Goal: Task Accomplishment & Management: Manage account settings

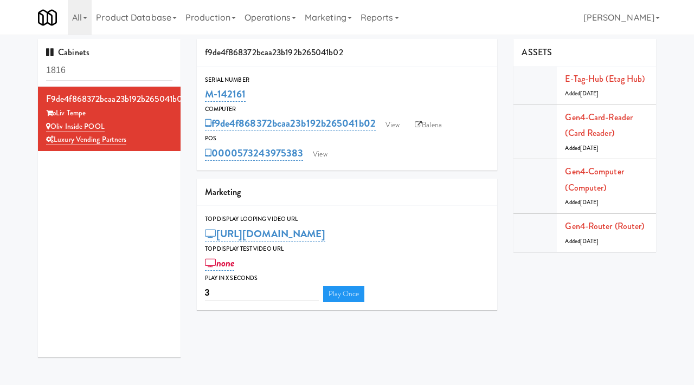
scroll to position [2, 0]
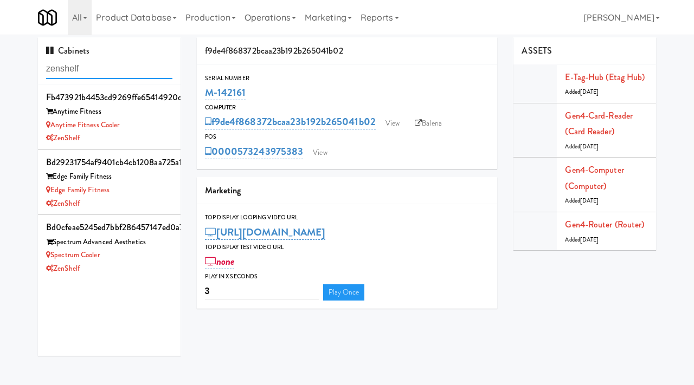
paste input "EWR 1-TB-MAIN BREAK ROOM"
type input "EWR 1-TB-MAIN BREAK ROOM"
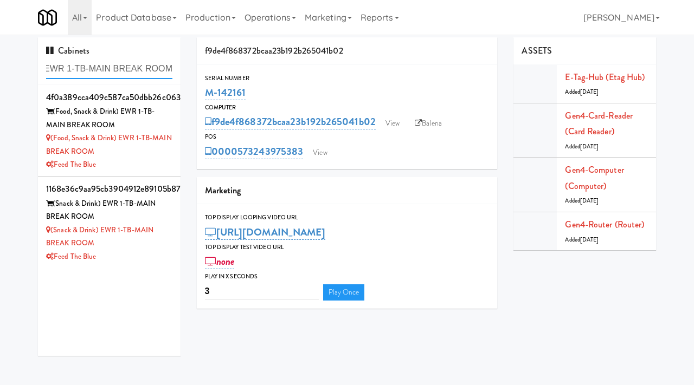
scroll to position [0, 0]
click at [147, 166] on div "Feed The Blue" at bounding box center [109, 165] width 126 height 14
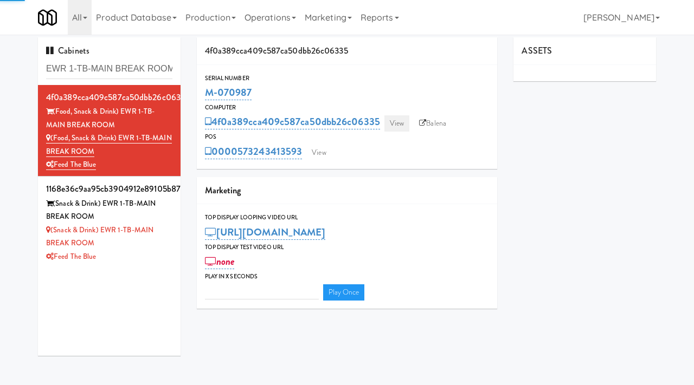
type input "3"
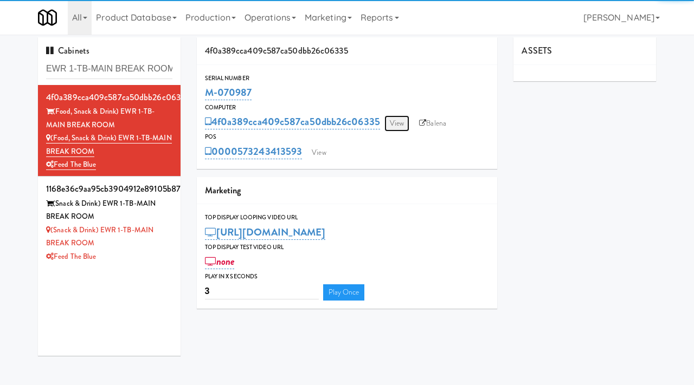
click at [395, 117] on link "View" at bounding box center [396, 123] width 25 height 16
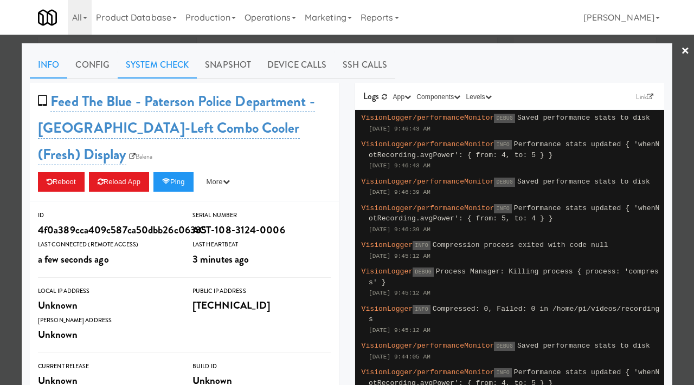
click at [171, 62] on link "System Check" at bounding box center [157, 64] width 79 height 27
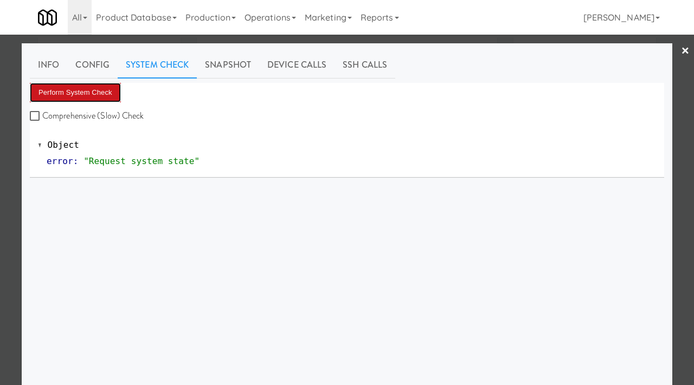
click at [71, 95] on button "Perform System Check" at bounding box center [75, 93] width 91 height 20
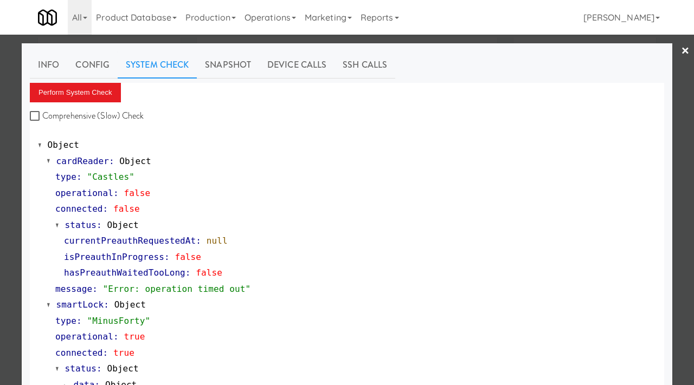
click at [15, 204] on div at bounding box center [347, 192] width 694 height 385
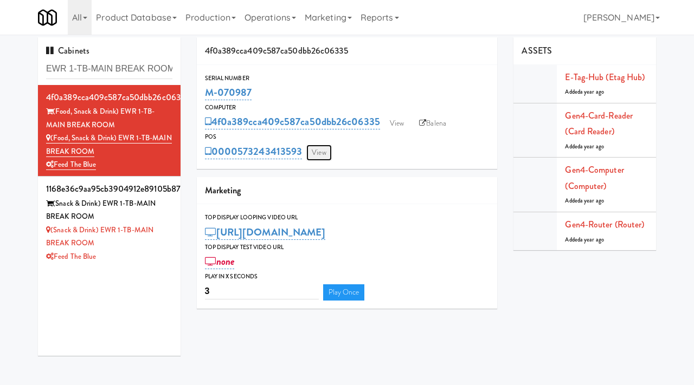
click at [320, 151] on link "View" at bounding box center [318, 153] width 25 height 16
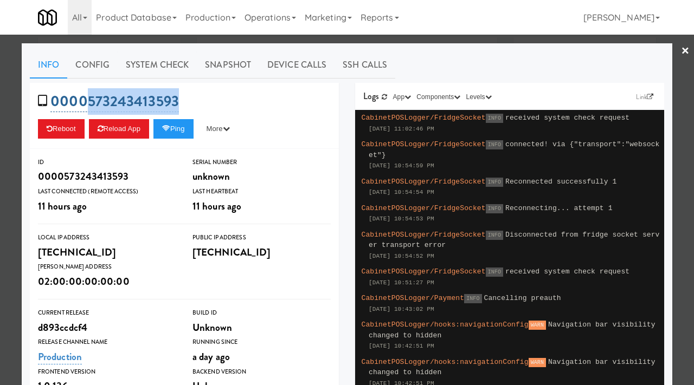
drag, startPoint x: 181, startPoint y: 102, endPoint x: 87, endPoint y: 98, distance: 93.9
click at [87, 98] on div "0000573243413593 Reboot Reload App Ping More Ping Server Restart Server Force R…" at bounding box center [184, 116] width 309 height 66
copy link "573243413593"
click at [11, 111] on div at bounding box center [347, 192] width 694 height 385
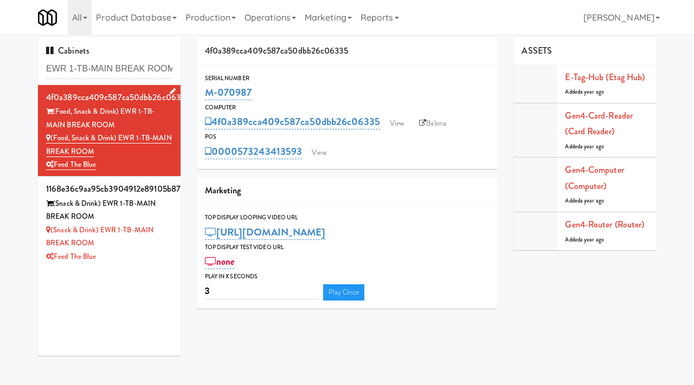
drag, startPoint x: 122, startPoint y: 124, endPoint x: 54, endPoint y: 113, distance: 68.5
click at [54, 113] on div "(Food, Snack & Drink) EWR 1-TB-MAIN BREAK ROOM" at bounding box center [109, 118] width 126 height 27
copy div "(Food, Snack & Drink) EWR 1-TB-MAIN BREAK ROOM"
click at [117, 69] on input "EWR 1-TB-MAIN BREAK ROOM" at bounding box center [109, 69] width 126 height 20
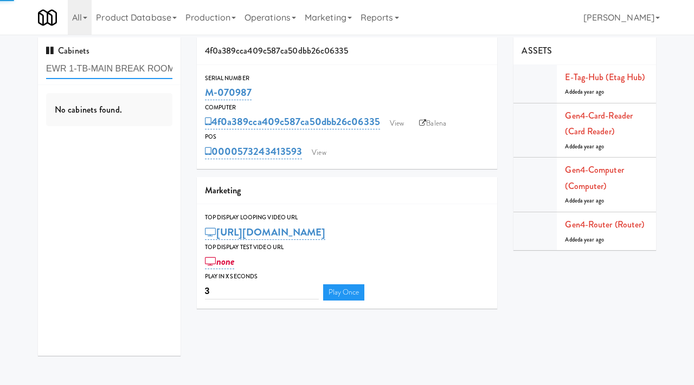
paste input "(Food, Snack & Drink)"
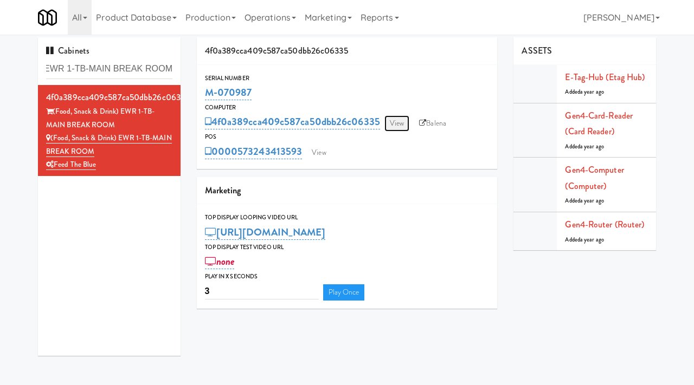
click at [397, 123] on link "View" at bounding box center [396, 123] width 25 height 16
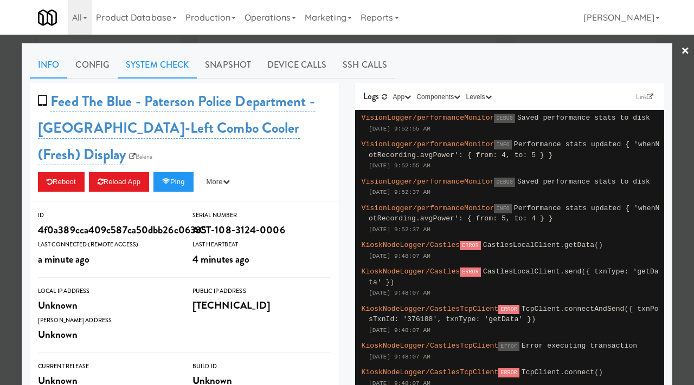
click at [159, 69] on link "System Check" at bounding box center [157, 64] width 79 height 27
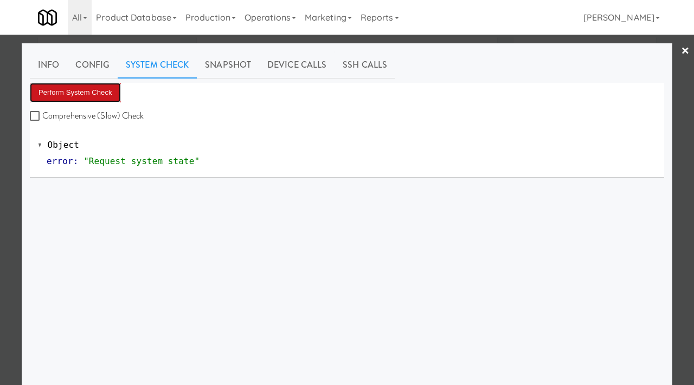
click at [91, 87] on button "Perform System Check" at bounding box center [75, 93] width 91 height 20
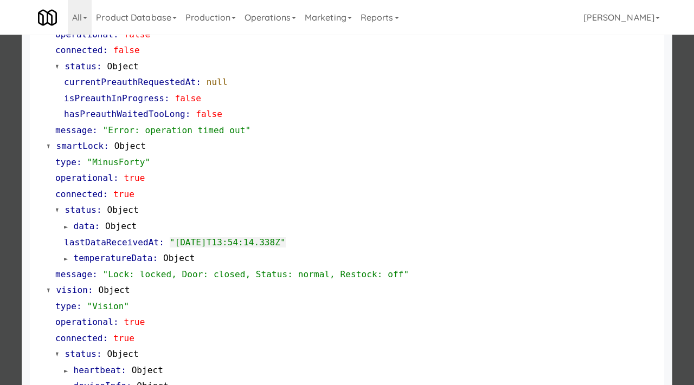
scroll to position [164, 0]
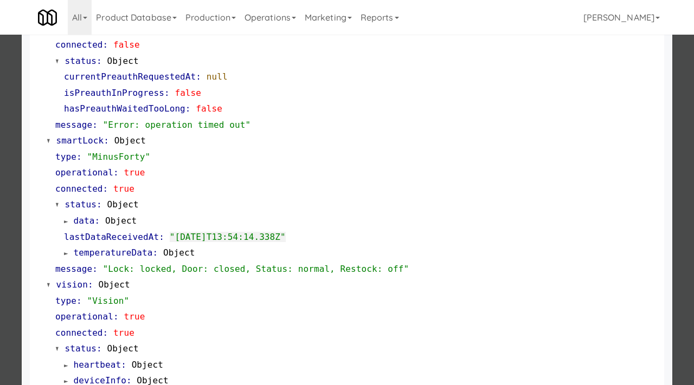
click at [0, 100] on div at bounding box center [347, 192] width 694 height 385
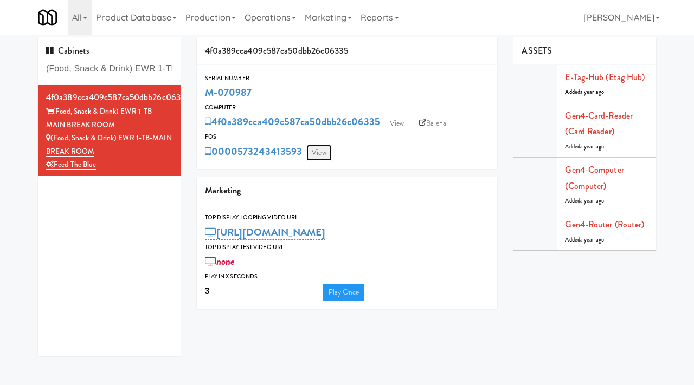
click at [317, 157] on link "View" at bounding box center [318, 153] width 25 height 16
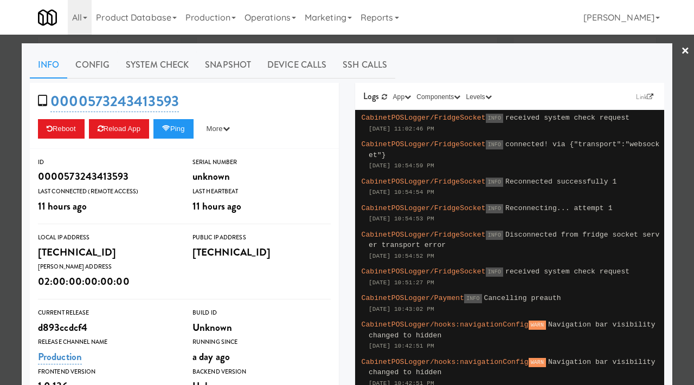
drag, startPoint x: 180, startPoint y: 104, endPoint x: 89, endPoint y: 115, distance: 91.8
click at [89, 115] on div "0000573243413593 Reboot Reload App Ping More Ping Server Restart Server Force R…" at bounding box center [184, 116] width 309 height 66
drag, startPoint x: 183, startPoint y: 102, endPoint x: 89, endPoint y: 98, distance: 94.4
click at [89, 98] on div "0000573243413593 Reboot Reload App Ping More Ping Server Restart Server Force R…" at bounding box center [184, 116] width 309 height 66
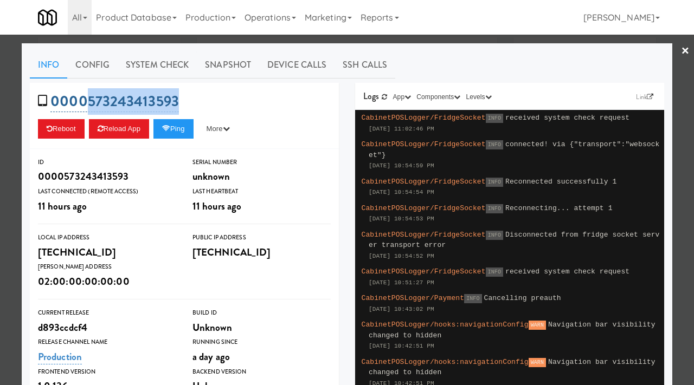
copy link "573243413593"
click at [0, 73] on div at bounding box center [347, 192] width 694 height 385
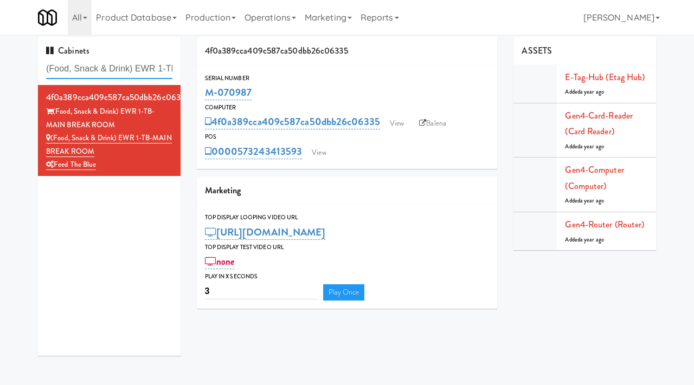
click at [134, 68] on input "(Food, Snack & Drink) EWR 1-TB-MAIN BREAK ROOM" at bounding box center [109, 69] width 126 height 20
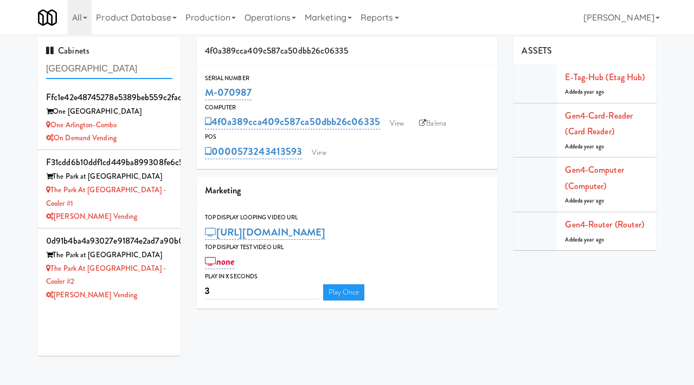
type input "[GEOGRAPHIC_DATA]"
click at [143, 210] on li "f31cdd6b10ddf1cd449ba899308fe6c5 [GEOGRAPHIC_DATA] at [GEOGRAPHIC_DATA] at [GEO…" at bounding box center [109, 189] width 143 height 79
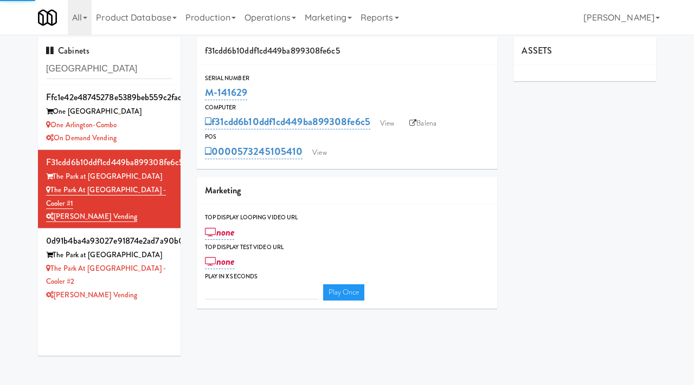
type input "3"
click at [390, 127] on link "View" at bounding box center [387, 123] width 25 height 16
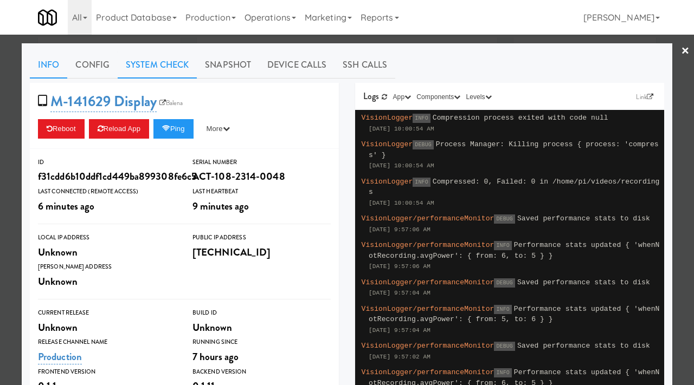
click at [146, 57] on link "System Check" at bounding box center [157, 64] width 79 height 27
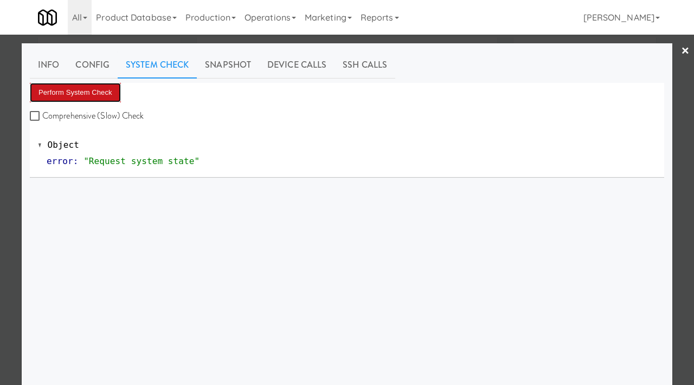
click at [94, 91] on button "Perform System Check" at bounding box center [75, 93] width 91 height 20
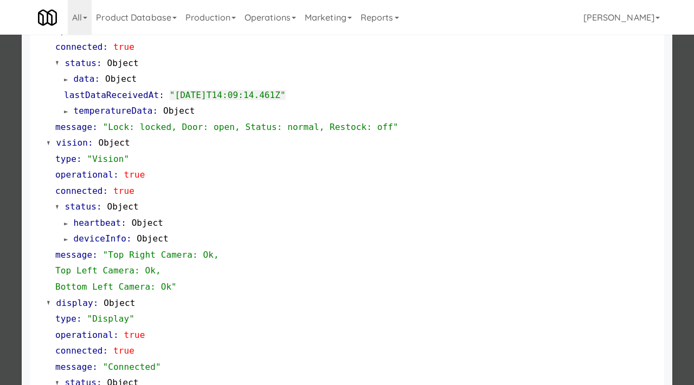
scroll to position [345, 0]
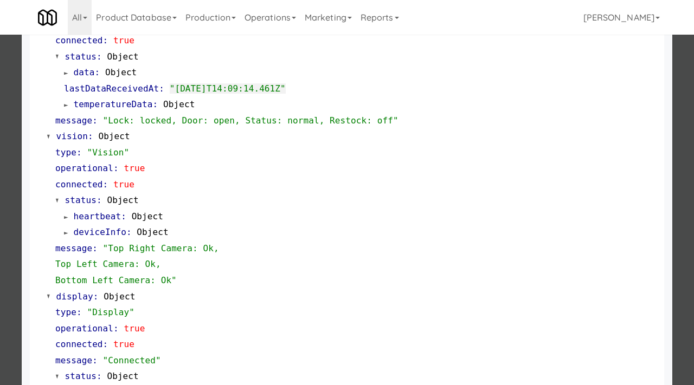
click at [0, 176] on div at bounding box center [347, 192] width 694 height 385
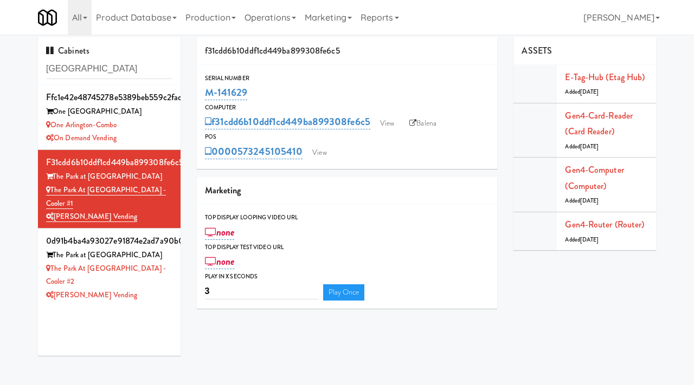
drag, startPoint x: 253, startPoint y: 93, endPoint x: 201, endPoint y: 86, distance: 53.1
click at [201, 86] on div "Serial Number M-141629" at bounding box center [347, 87] width 301 height 29
copy link "M-141629"
drag, startPoint x: 108, startPoint y: 72, endPoint x: 46, endPoint y: 72, distance: 62.3
click at [46, 72] on input "[GEOGRAPHIC_DATA]" at bounding box center [109, 69] width 126 height 20
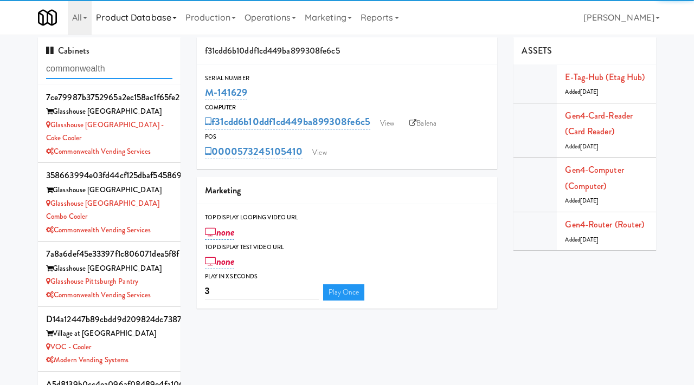
type input "commonwealth"
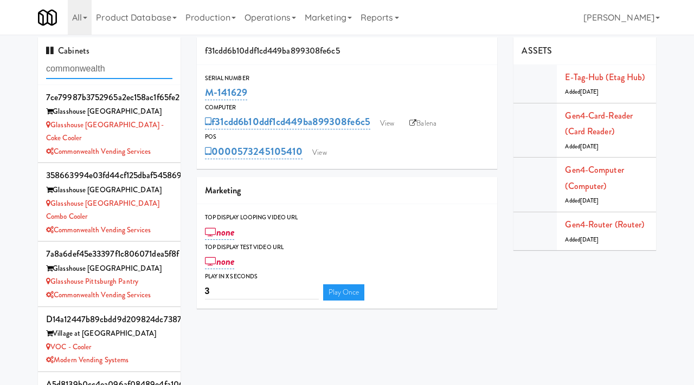
scroll to position [1, 0]
click at [155, 340] on div "VOC - Cooler" at bounding box center [109, 347] width 126 height 14
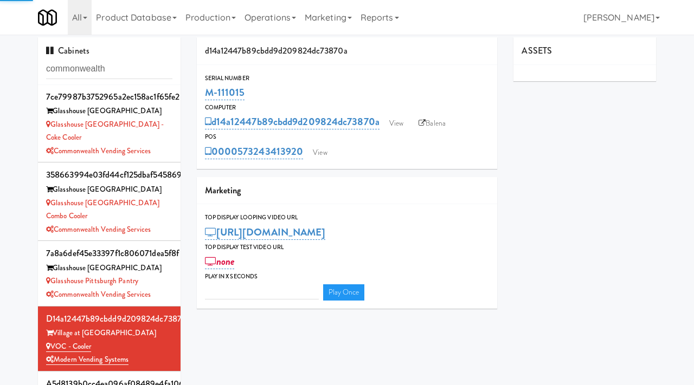
type input "3"
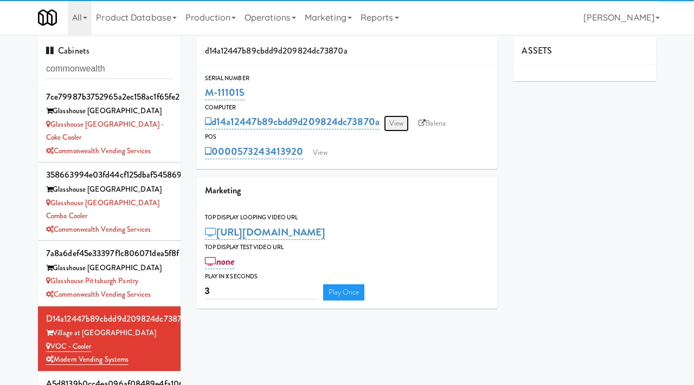
click at [400, 125] on link "View" at bounding box center [396, 123] width 25 height 16
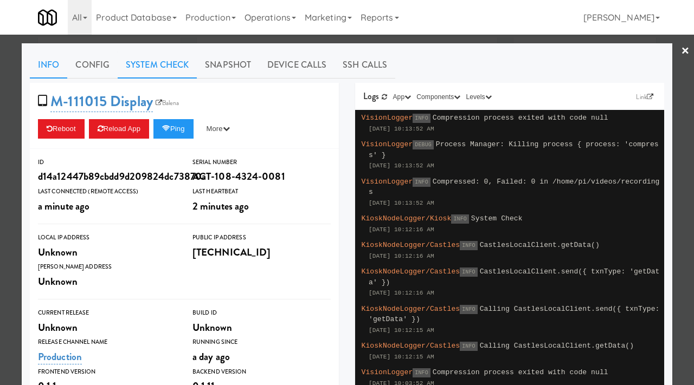
click at [165, 65] on link "System Check" at bounding box center [157, 64] width 79 height 27
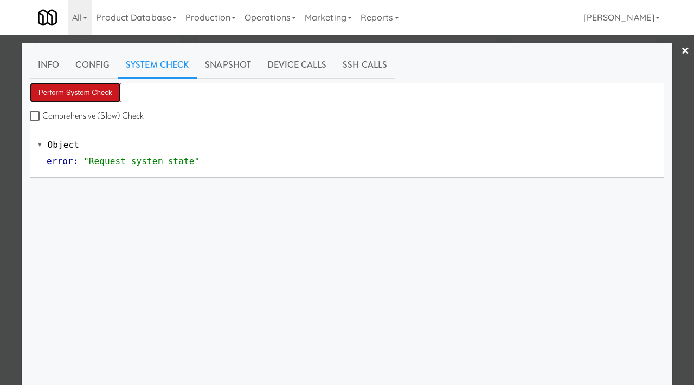
click at [93, 101] on button "Perform System Check" at bounding box center [75, 93] width 91 height 20
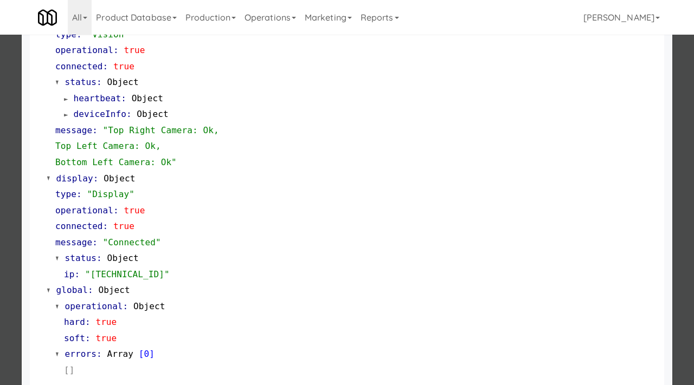
scroll to position [472, 0]
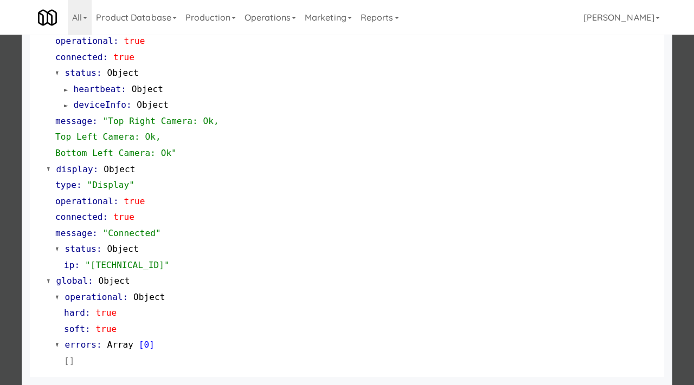
click at [0, 133] on div at bounding box center [347, 192] width 694 height 385
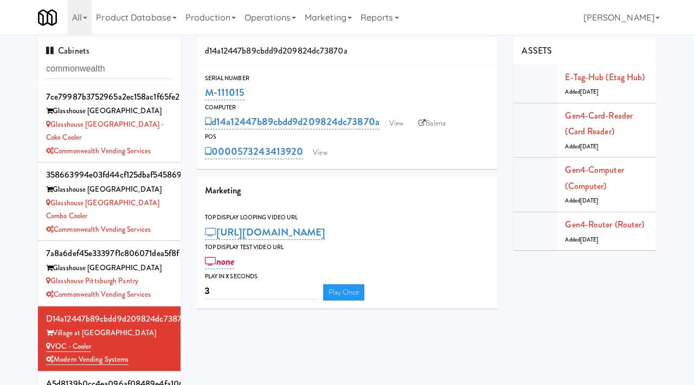
click at [305, 153] on div "0000573243413920 View" at bounding box center [347, 152] width 285 height 18
click at [318, 150] on link "View" at bounding box center [319, 153] width 25 height 16
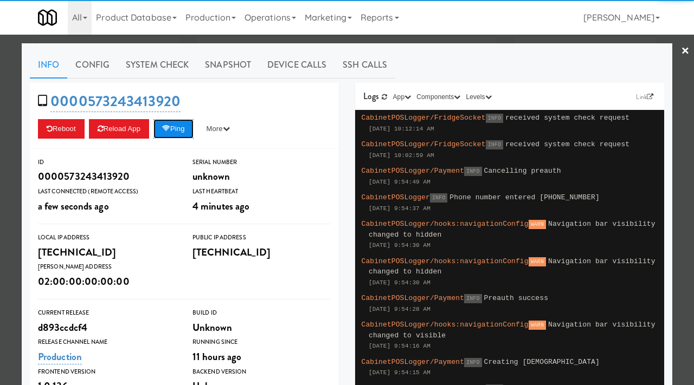
click at [188, 126] on button "Ping" at bounding box center [173, 129] width 40 height 20
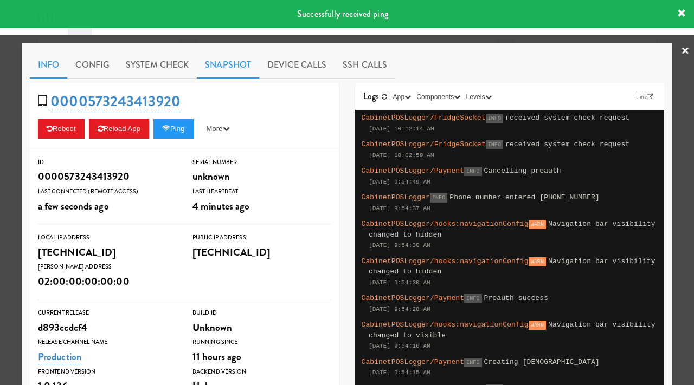
click at [224, 67] on link "Snapshot" at bounding box center [228, 64] width 62 height 27
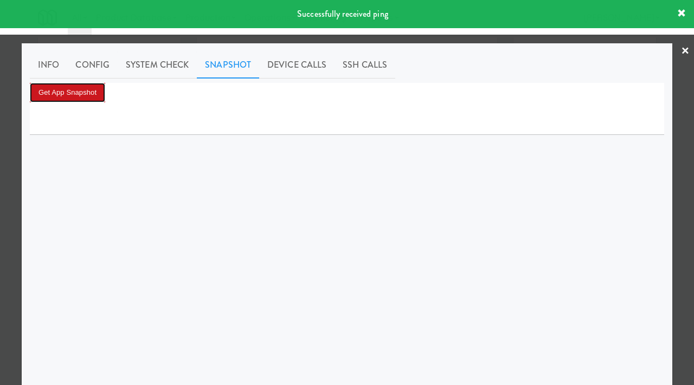
click at [91, 86] on button "Get App Snapshot" at bounding box center [67, 93] width 75 height 20
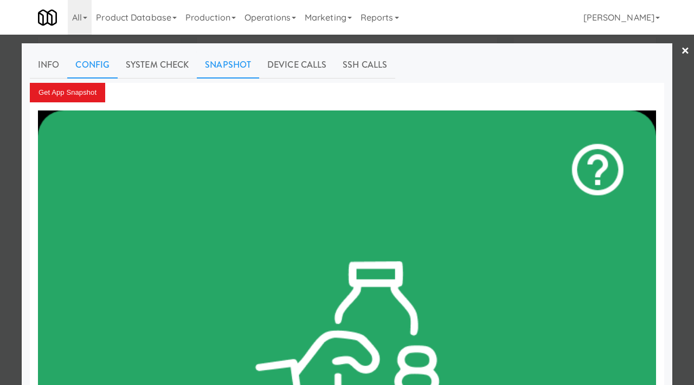
click at [102, 68] on link "Config" at bounding box center [92, 64] width 50 height 27
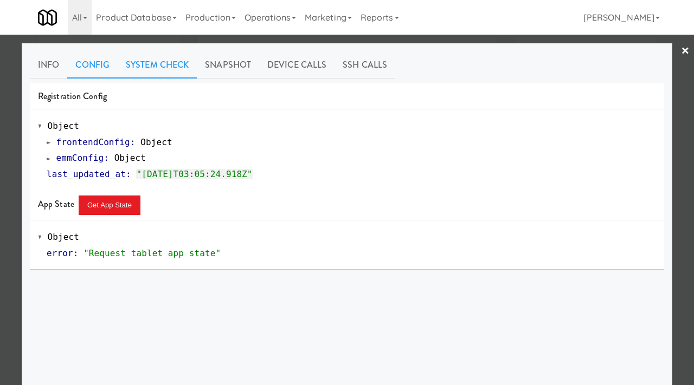
click at [173, 75] on link "System Check" at bounding box center [157, 64] width 79 height 27
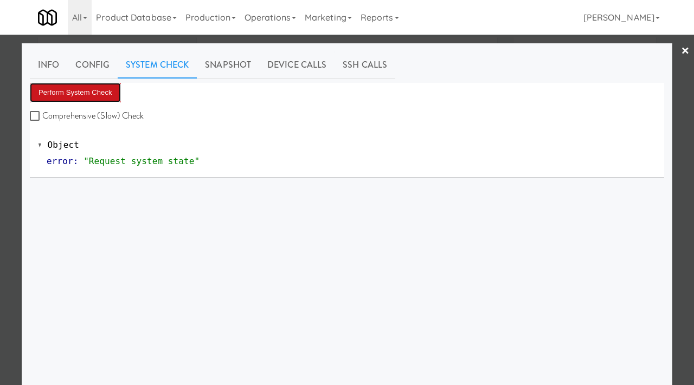
click at [77, 86] on button "Perform System Check" at bounding box center [75, 93] width 91 height 20
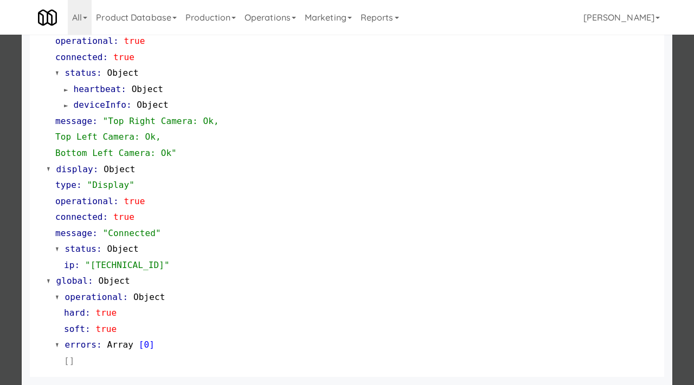
scroll to position [469, 0]
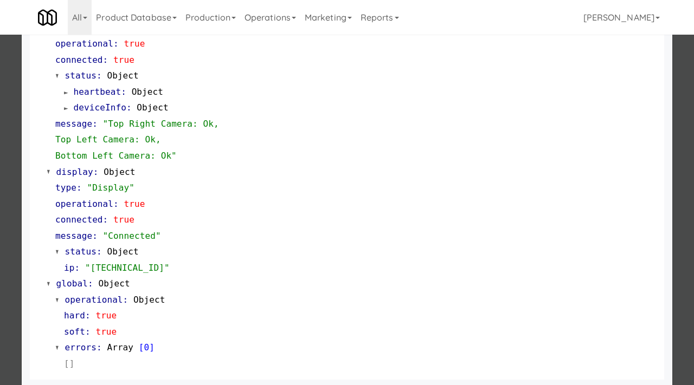
click at [0, 111] on div at bounding box center [347, 192] width 694 height 385
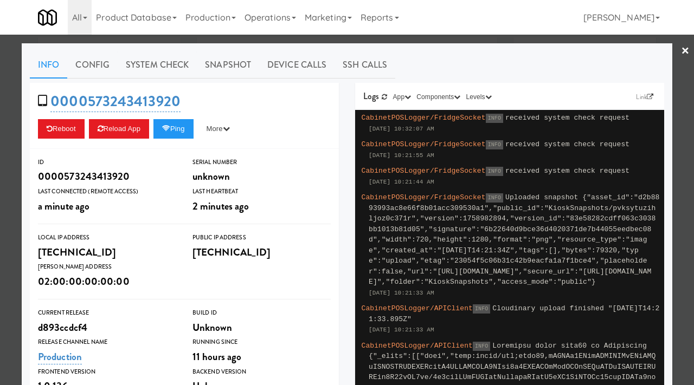
click at [11, 140] on div at bounding box center [347, 192] width 694 height 385
click at [9, 125] on div at bounding box center [347, 192] width 694 height 385
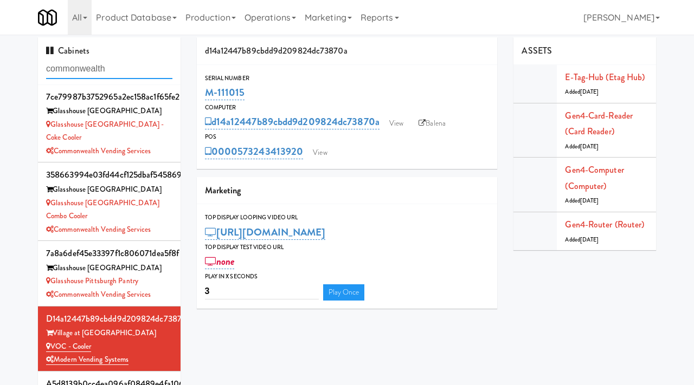
drag, startPoint x: 114, startPoint y: 74, endPoint x: 3, endPoint y: 49, distance: 113.8
click at [3, 49] on div "Cabinets commonwealth 7ce79987b3752965a2ec158ac1f65fe2 Glasshouse Pittsburgh Gl…" at bounding box center [347, 227] width 694 height 381
paste input "[GEOGRAPHIC_DATA]"
type input "[GEOGRAPHIC_DATA]"
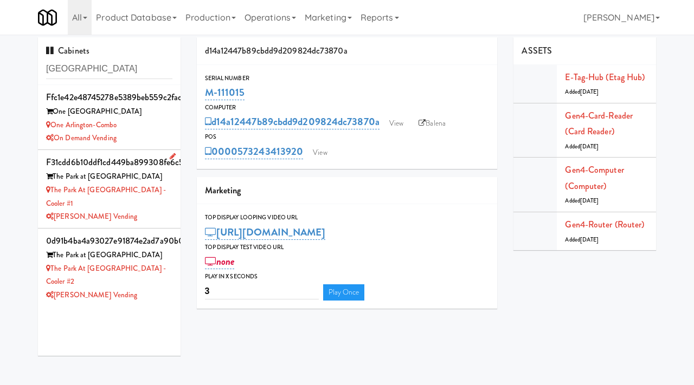
click at [136, 210] on div "[PERSON_NAME] Vending" at bounding box center [109, 217] width 126 height 14
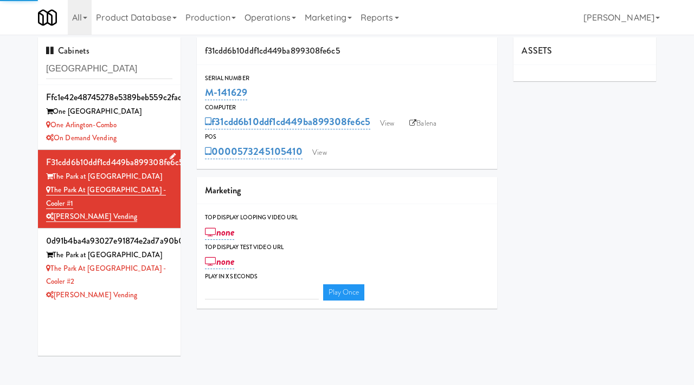
type input "3"
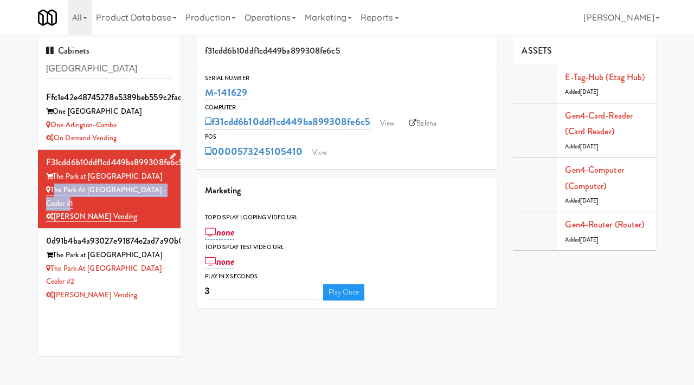
drag, startPoint x: 177, startPoint y: 190, endPoint x: 54, endPoint y: 191, distance: 123.1
click at [54, 191] on li "f31cdd6b10ddf1cd449ba899308fe6c5 [GEOGRAPHIC_DATA] at [GEOGRAPHIC_DATA] at [GEO…" at bounding box center [109, 189] width 143 height 79
copy link "The Park at [GEOGRAPHIC_DATA] - Cooler #1"
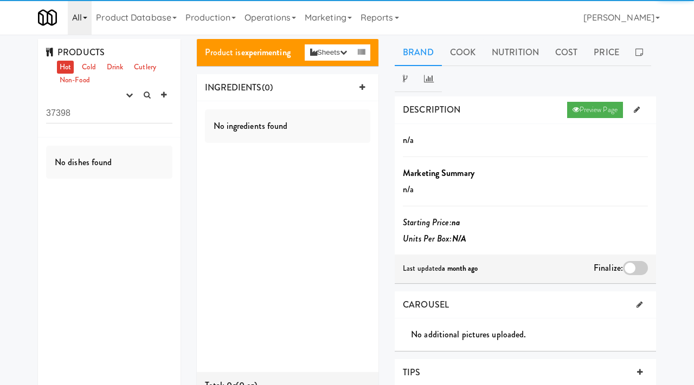
click at [87, 26] on link "All" at bounding box center [80, 17] width 24 height 35
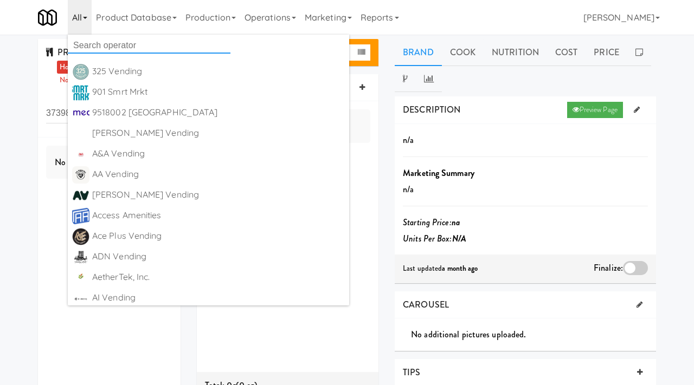
click at [86, 43] on input "text" at bounding box center [149, 45] width 163 height 16
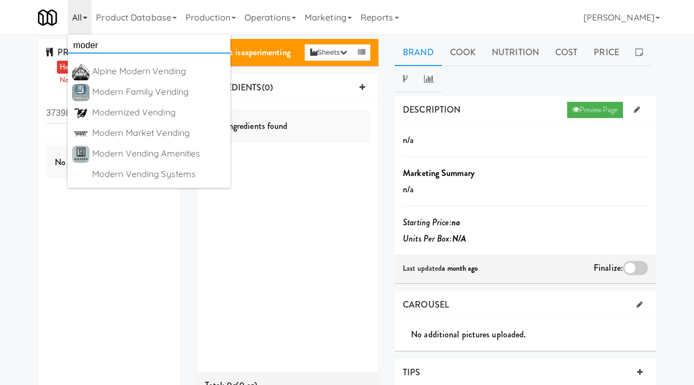
type input "modern"
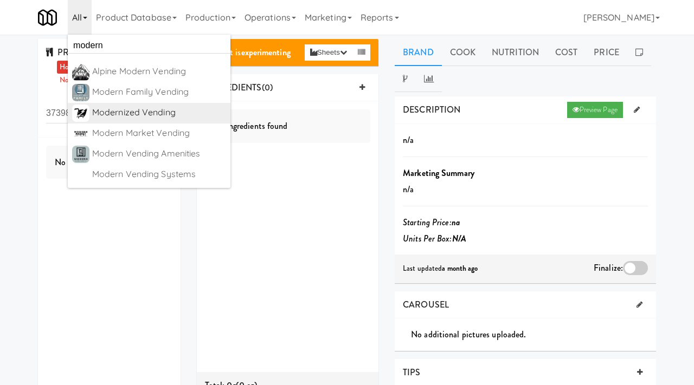
click at [98, 111] on div "Modernized Vending" at bounding box center [159, 113] width 134 height 16
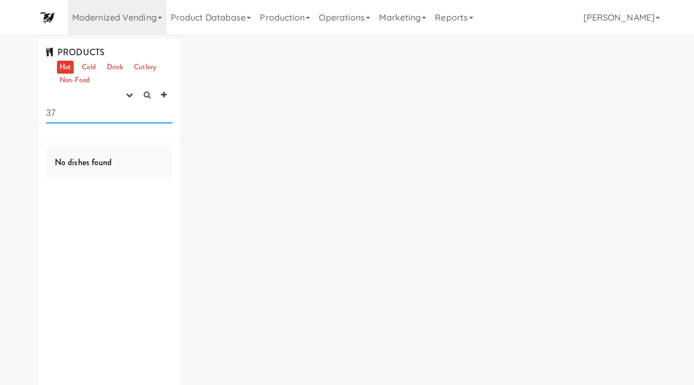
type input "3"
click at [126, 95] on icon "button" at bounding box center [129, 95] width 7 height 7
click at [126, 114] on link "experimenting" at bounding box center [94, 116] width 87 height 20
click at [89, 61] on link "Cold" at bounding box center [88, 68] width 19 height 14
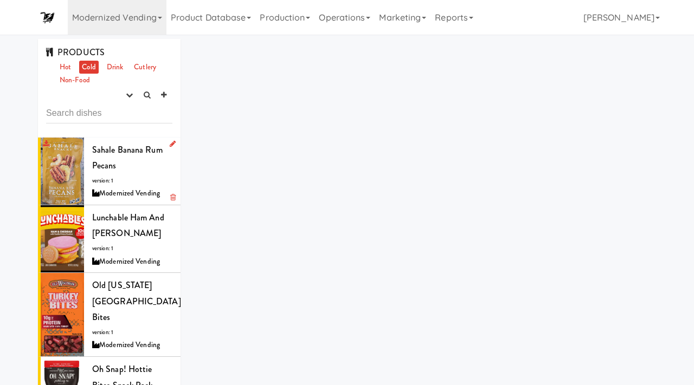
click at [136, 171] on div "Sahale Banana Rum Pecans version: 1 Modernized Vending" at bounding box center [132, 171] width 80 height 59
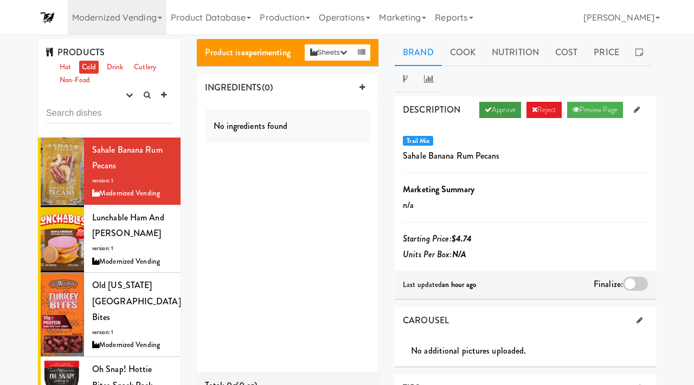
click at [489, 112] on link "Approve" at bounding box center [500, 110] width 42 height 16
click at [632, 286] on div at bounding box center [635, 284] width 25 height 14
click at [0, 0] on input "checkbox" at bounding box center [0, 0] width 0 height 0
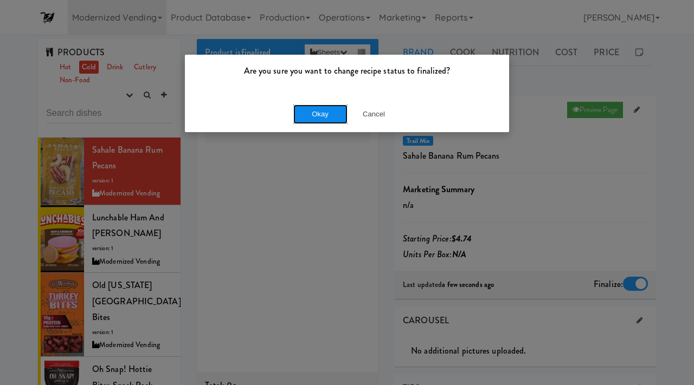
click at [321, 113] on button "Okay" at bounding box center [320, 115] width 54 height 20
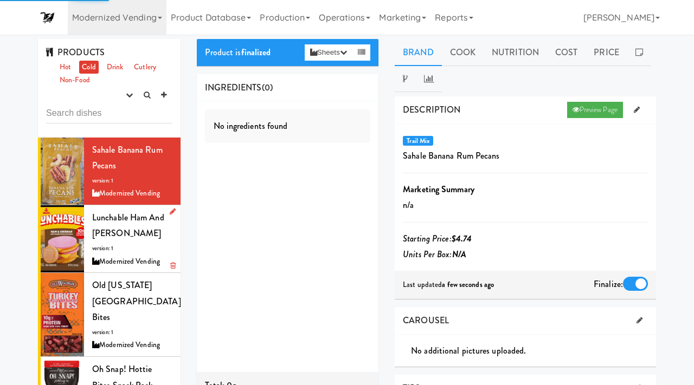
click at [157, 241] on div "Lunchable Ham and Cheddar version: 1 Modernized Vending" at bounding box center [132, 239] width 80 height 59
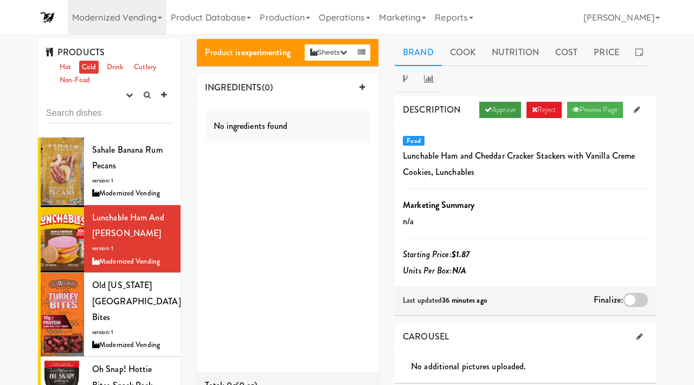
click at [486, 108] on link "Approve" at bounding box center [500, 110] width 42 height 16
click at [631, 295] on div at bounding box center [635, 300] width 25 height 14
click at [0, 0] on input "checkbox" at bounding box center [0, 0] width 0 height 0
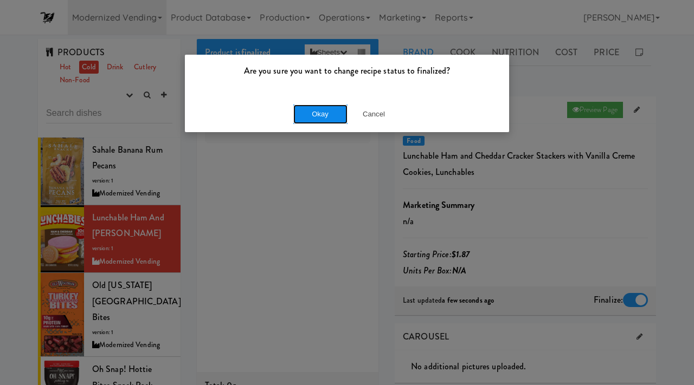
click at [330, 114] on button "Okay" at bounding box center [320, 115] width 54 height 20
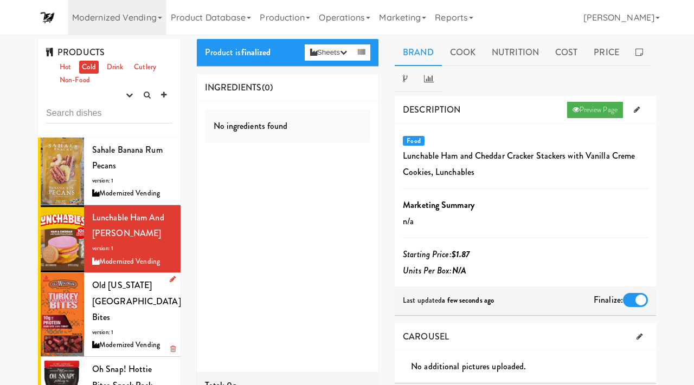
click at [143, 300] on div "Old Wisconsin Turkey Bites version: 1 Modernized Vending" at bounding box center [132, 315] width 80 height 75
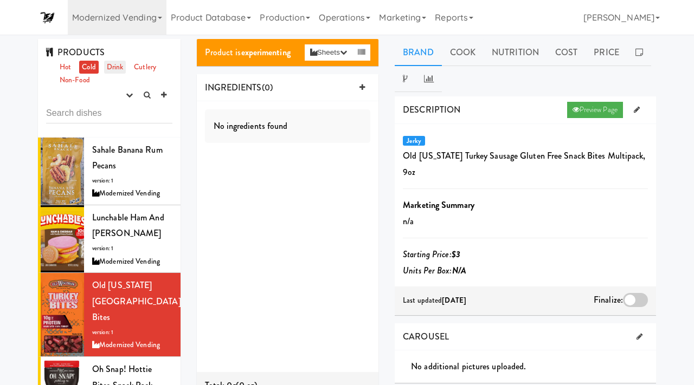
click at [118, 63] on link "Drink" at bounding box center [115, 68] width 22 height 14
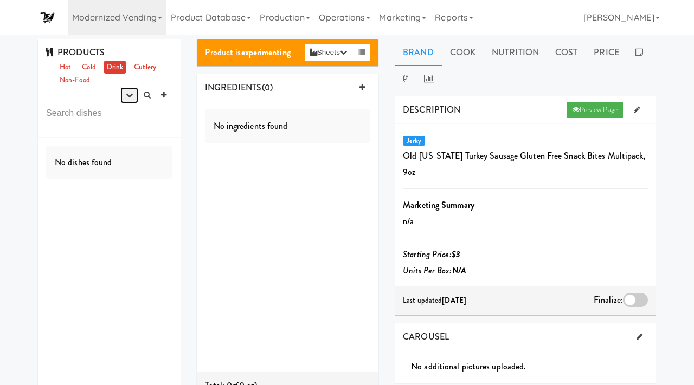
click at [126, 101] on button "button" at bounding box center [129, 95] width 18 height 16
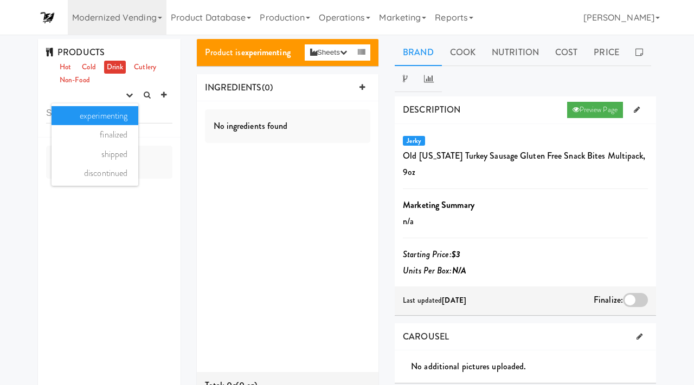
click at [121, 119] on link "experimenting" at bounding box center [94, 116] width 87 height 20
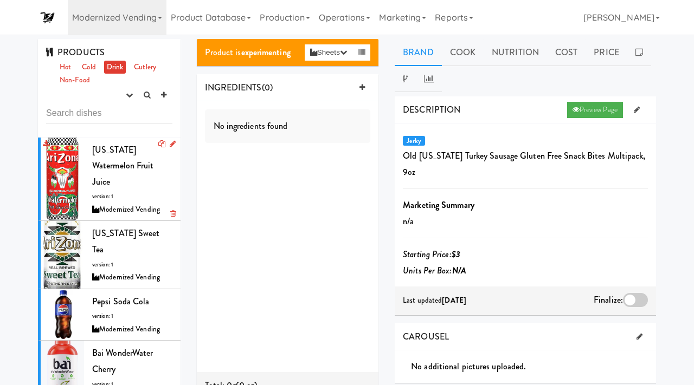
click at [113, 192] on span "version: 1" at bounding box center [102, 196] width 21 height 8
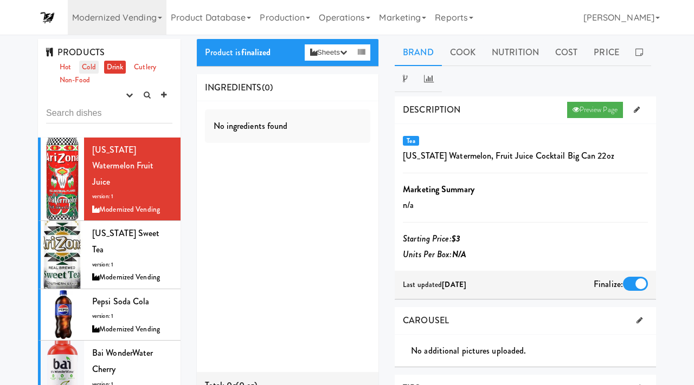
click at [90, 64] on link "Cold" at bounding box center [88, 68] width 19 height 14
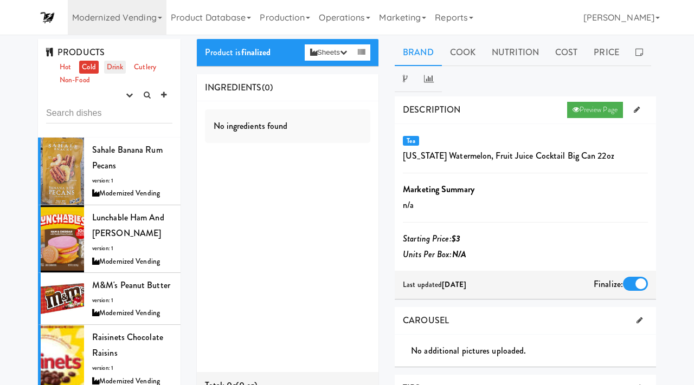
click at [115, 70] on link "Drink" at bounding box center [115, 68] width 22 height 14
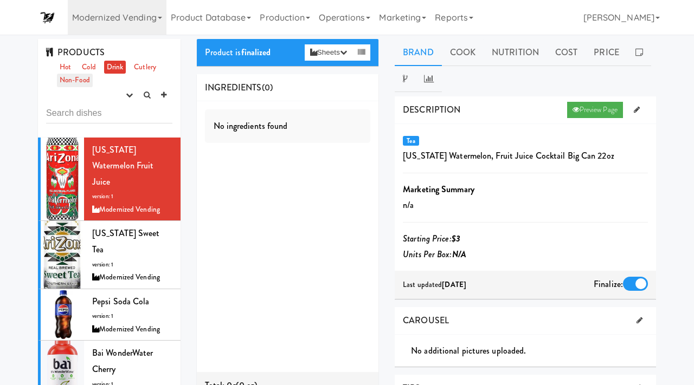
click at [76, 83] on link "Non-Food" at bounding box center [75, 81] width 36 height 14
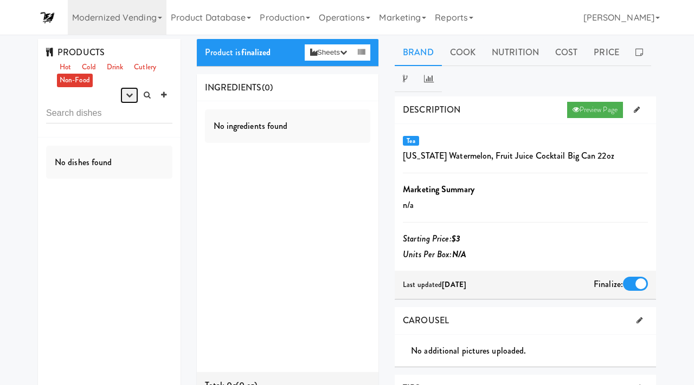
click at [131, 93] on icon "button" at bounding box center [129, 95] width 7 height 7
click at [114, 116] on link "experimenting" at bounding box center [94, 116] width 87 height 20
click at [96, 63] on link "Cold" at bounding box center [88, 68] width 19 height 14
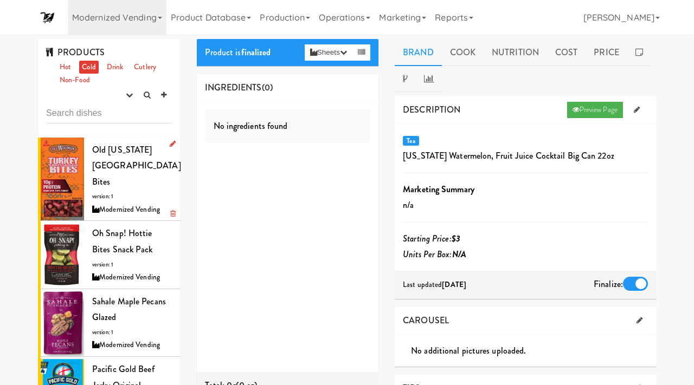
click at [99, 192] on span "version: 1" at bounding box center [102, 196] width 21 height 8
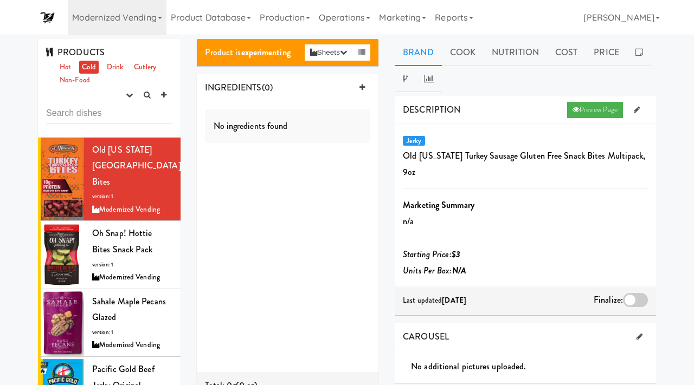
click at [637, 293] on div at bounding box center [635, 300] width 25 height 14
click at [0, 0] on input "checkbox" at bounding box center [0, 0] width 0 height 0
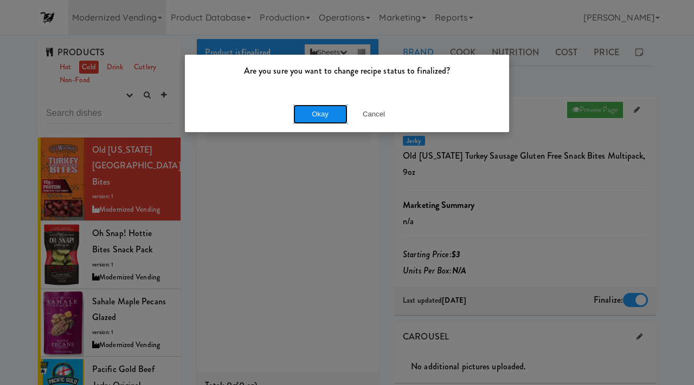
click at [329, 115] on button "Okay" at bounding box center [320, 115] width 54 height 20
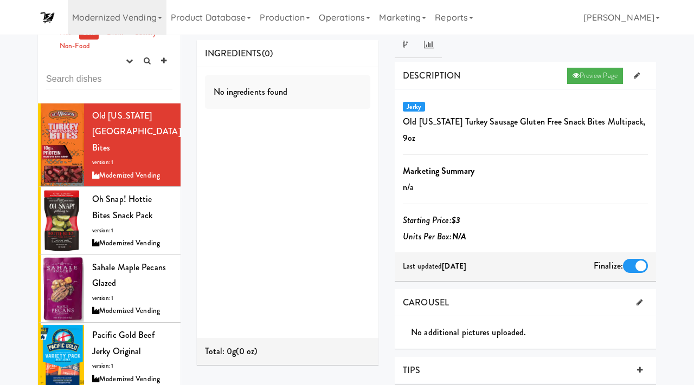
scroll to position [28, 0]
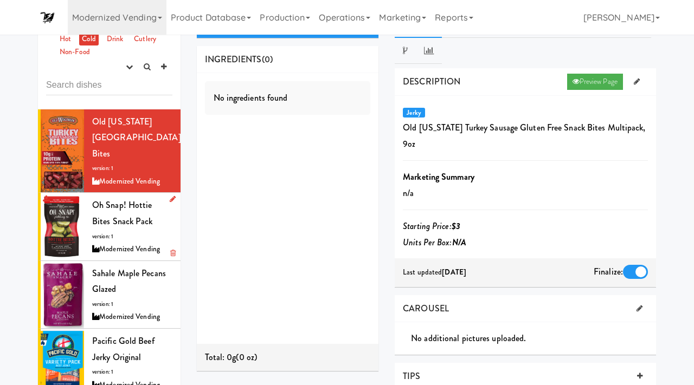
click at [95, 211] on div "Oh Snap! Hottie Bites Snack Pack version: 1 Modernized Vending" at bounding box center [132, 226] width 80 height 59
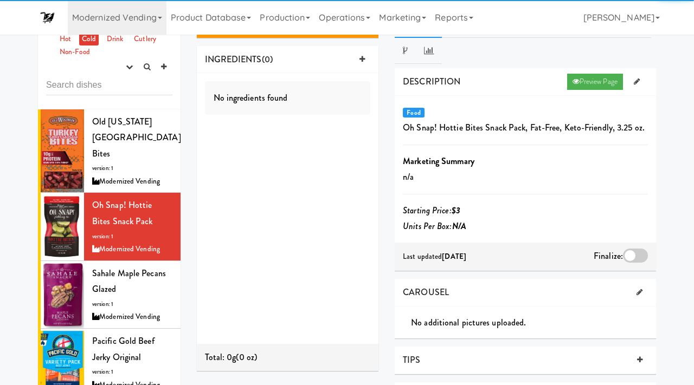
click at [637, 254] on div at bounding box center [635, 256] width 25 height 14
click at [0, 0] on input "checkbox" at bounding box center [0, 0] width 0 height 0
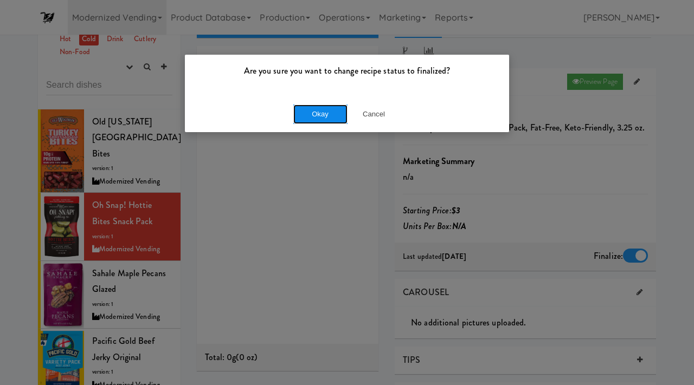
click at [320, 115] on button "Okay" at bounding box center [320, 115] width 54 height 20
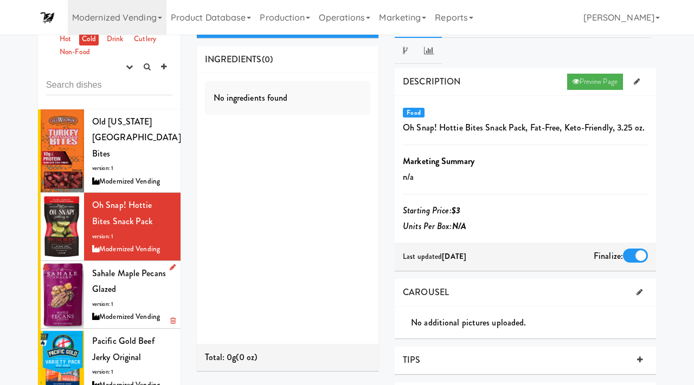
click at [156, 271] on div "Sahale Maple Pecans Glazed version: 1 Modernized Vending" at bounding box center [132, 295] width 80 height 59
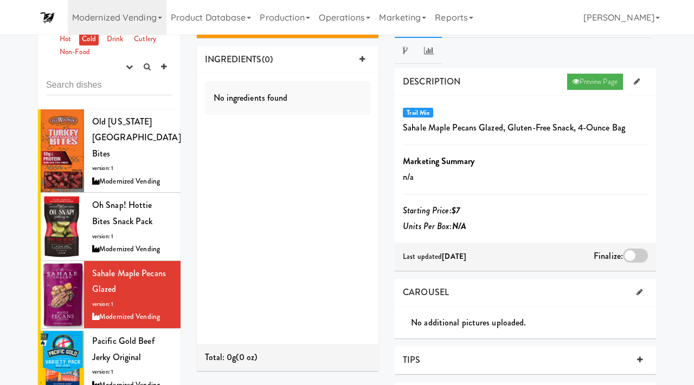
click at [629, 259] on div at bounding box center [635, 256] width 25 height 14
click at [0, 0] on input "checkbox" at bounding box center [0, 0] width 0 height 0
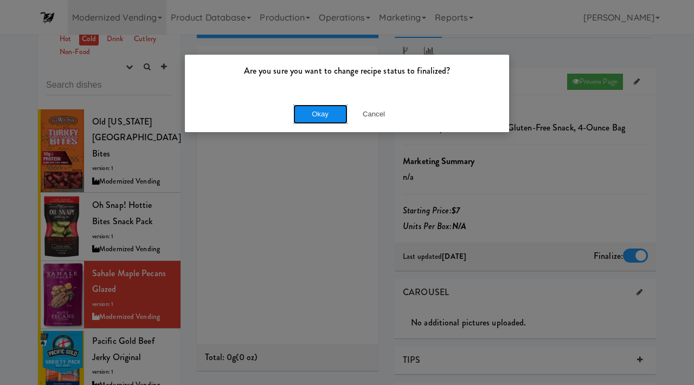
click at [329, 111] on button "Okay" at bounding box center [320, 115] width 54 height 20
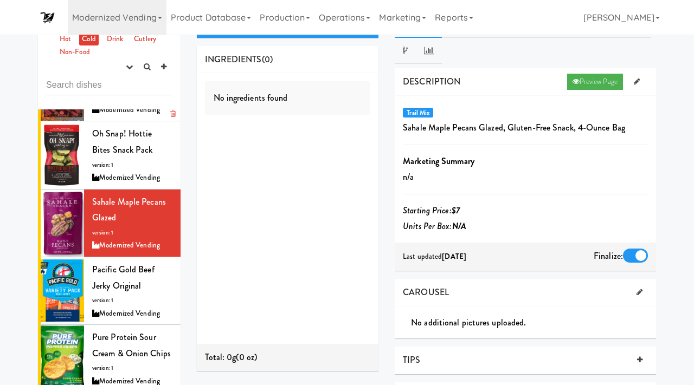
scroll to position [79, 0]
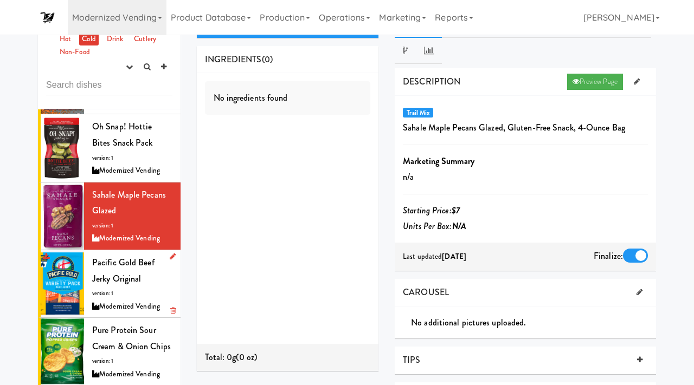
click at [125, 255] on div "Pacific Gold Beef Jerky Original version: 1 Modernized Vending" at bounding box center [132, 284] width 80 height 59
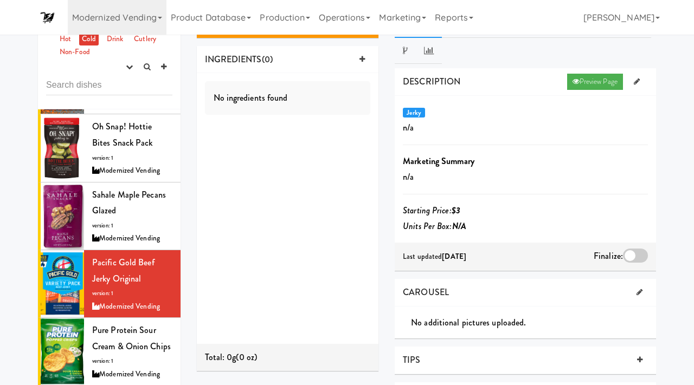
click at [628, 252] on div at bounding box center [635, 256] width 25 height 14
click at [0, 0] on input "checkbox" at bounding box center [0, 0] width 0 height 0
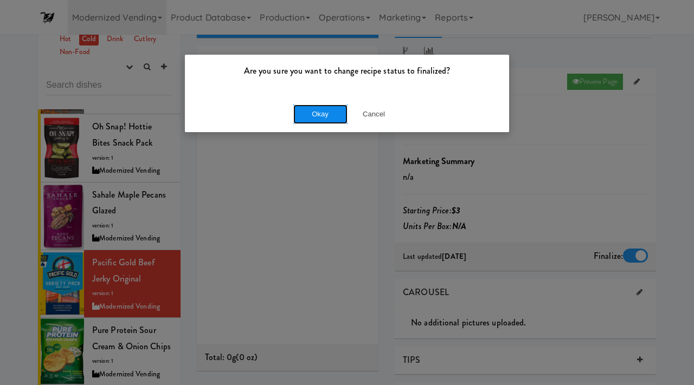
click at [330, 105] on button "Okay" at bounding box center [320, 115] width 54 height 20
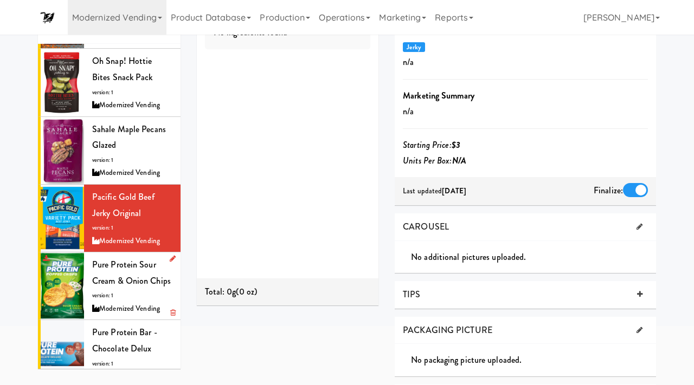
click at [147, 260] on span "Pure Protein Sour Cream & Onion Chips" at bounding box center [131, 273] width 79 height 29
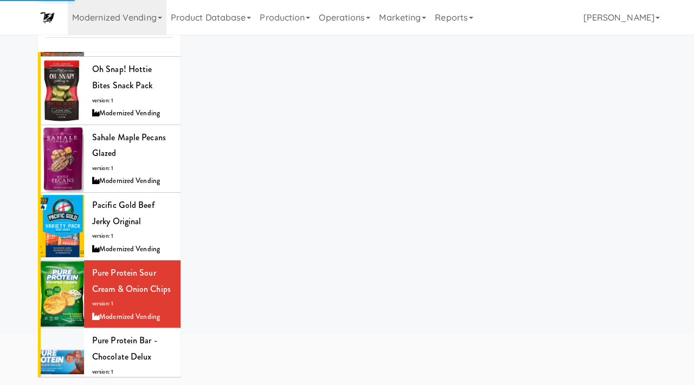
scroll to position [94, 0]
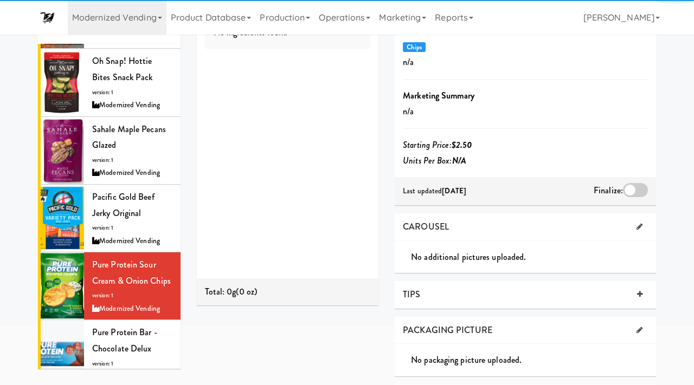
click at [633, 188] on div at bounding box center [635, 190] width 25 height 14
click at [0, 0] on input "checkbox" at bounding box center [0, 0] width 0 height 0
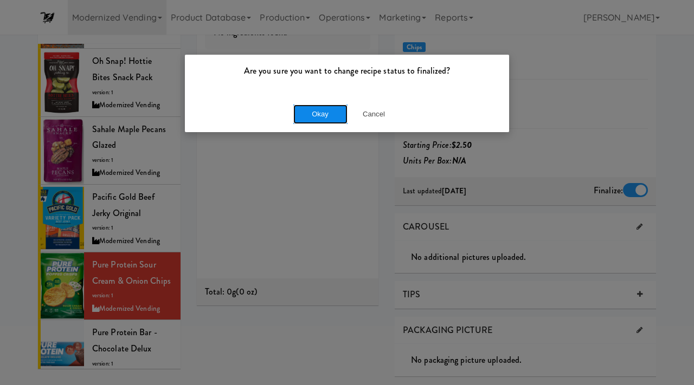
click at [320, 115] on button "Okay" at bounding box center [320, 115] width 54 height 20
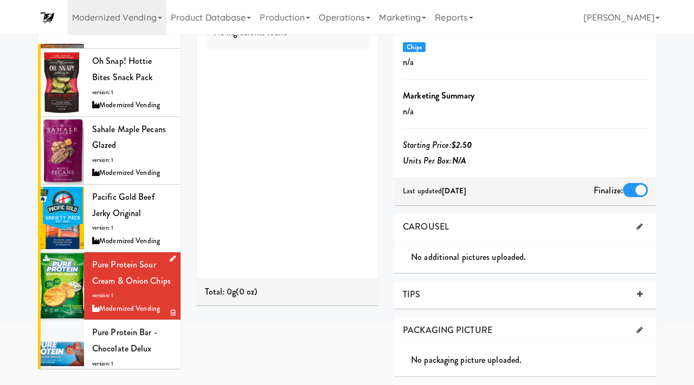
scroll to position [81, 0]
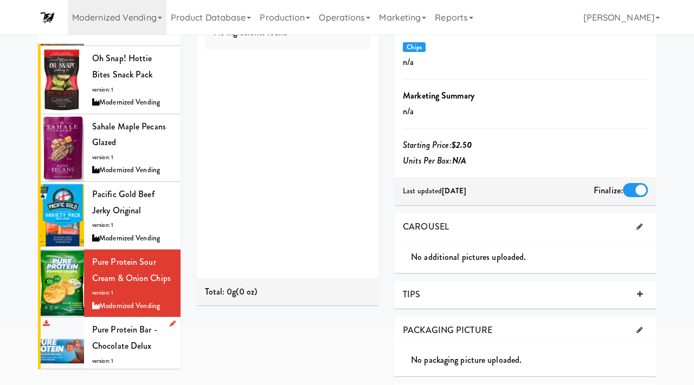
click at [138, 324] on span "Pure Protein Bar - Chocolate Delux" at bounding box center [124, 338] width 65 height 29
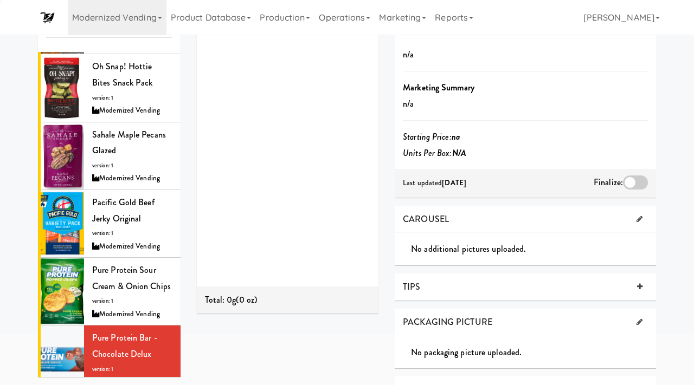
scroll to position [94, 0]
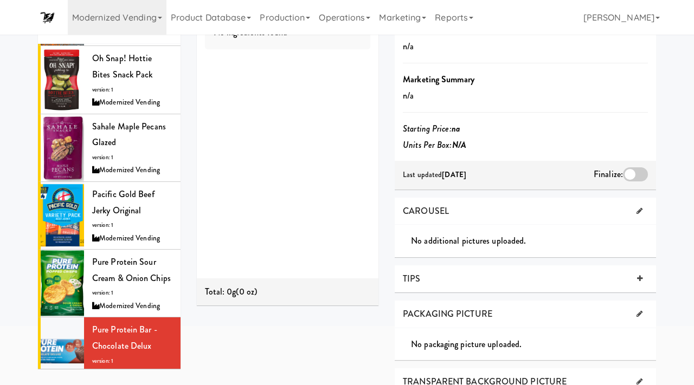
click at [633, 172] on div at bounding box center [635, 175] width 25 height 14
click at [0, 0] on input "checkbox" at bounding box center [0, 0] width 0 height 0
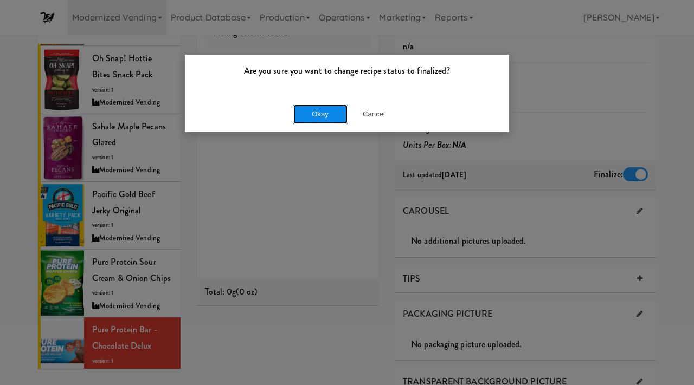
click at [333, 107] on button "Okay" at bounding box center [320, 115] width 54 height 20
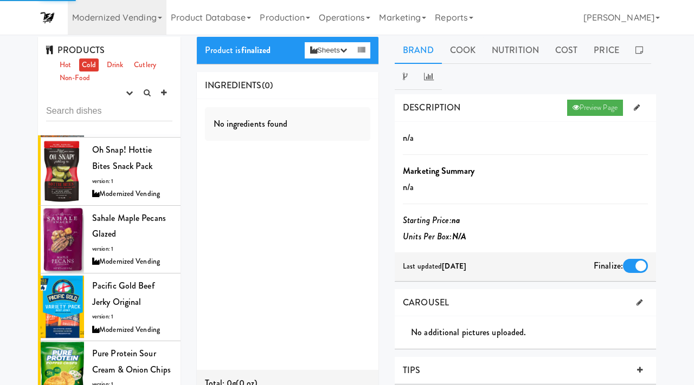
scroll to position [0, 0]
